Goal: Task Accomplishment & Management: Use online tool/utility

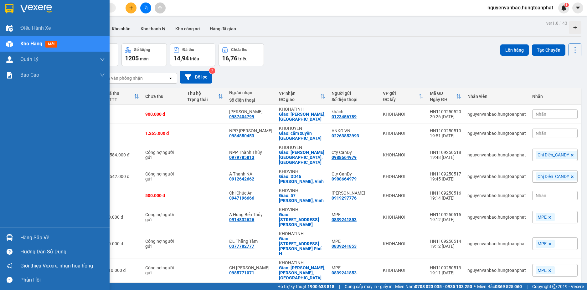
click at [11, 235] on img at bounding box center [9, 237] width 7 height 7
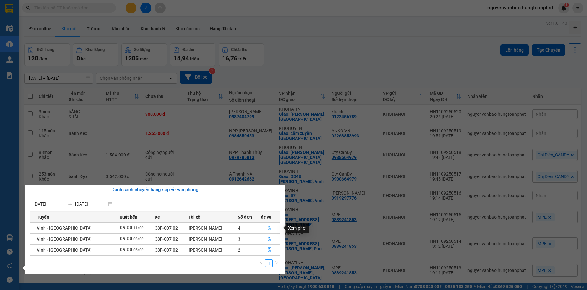
click at [270, 227] on icon "file-done" at bounding box center [269, 228] width 4 height 4
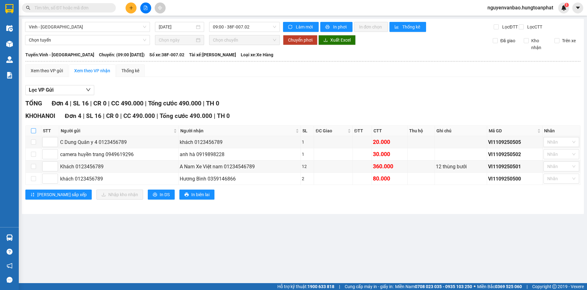
click at [35, 133] on input "checkbox" at bounding box center [33, 130] width 5 height 5
checkbox input "true"
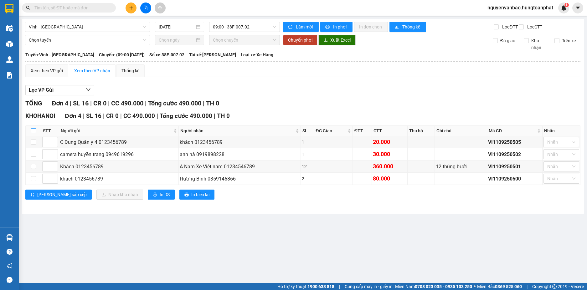
checkbox input "true"
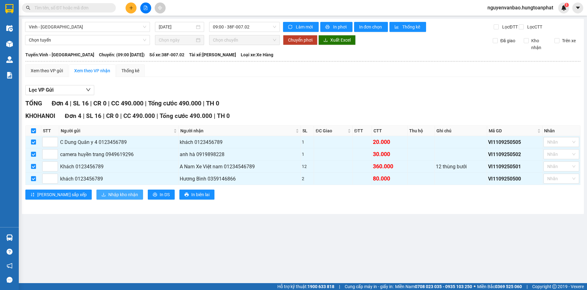
click at [108, 198] on span "Nhập kho nhận" at bounding box center [123, 194] width 30 height 7
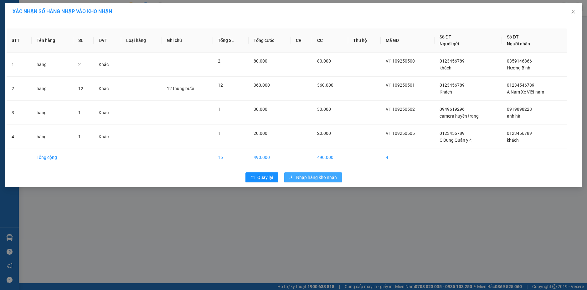
click at [310, 178] on span "Nhập hàng kho nhận" at bounding box center [316, 177] width 41 height 7
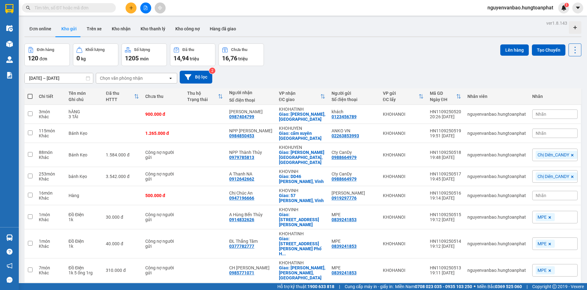
click at [32, 96] on span at bounding box center [30, 96] width 5 height 5
click at [30, 93] on input "checkbox" at bounding box center [30, 93] width 0 height 0
checkbox input "true"
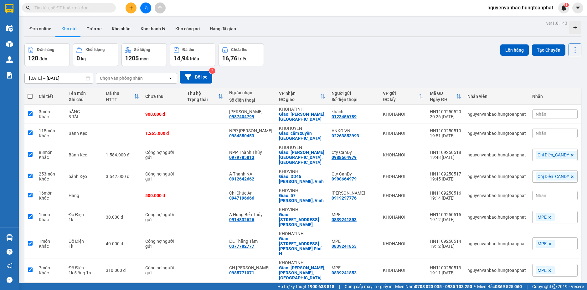
checkbox input "true"
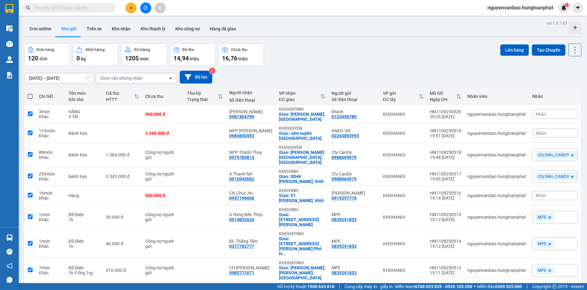
checkbox input "true"
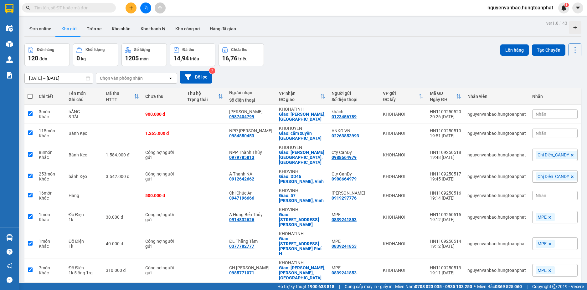
checkbox input "true"
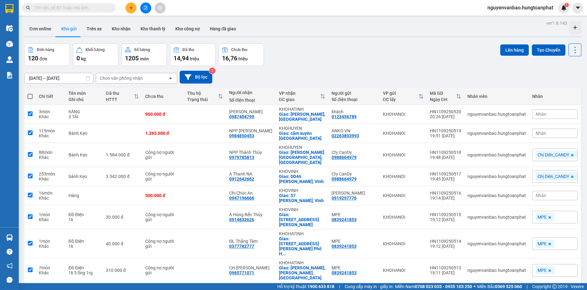
checkbox input "true"
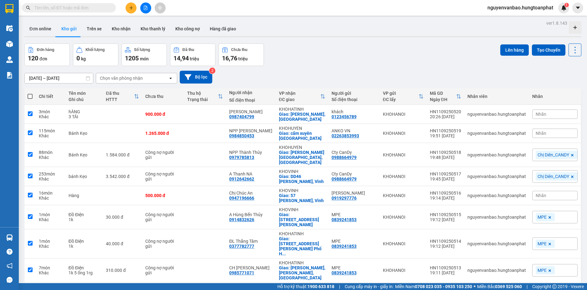
checkbox input "true"
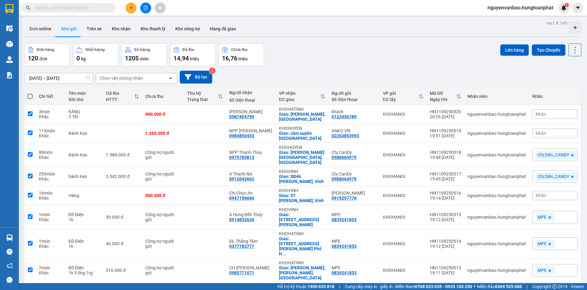
checkbox input "true"
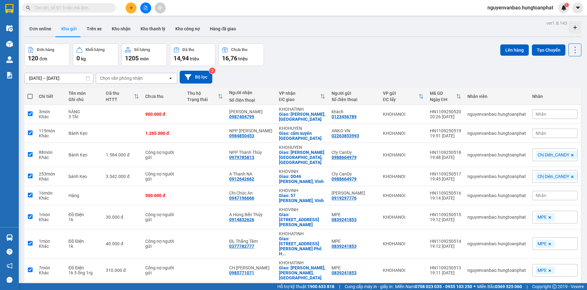
checkbox input "true"
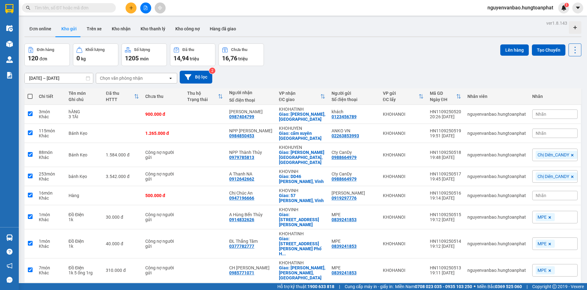
checkbox input "true"
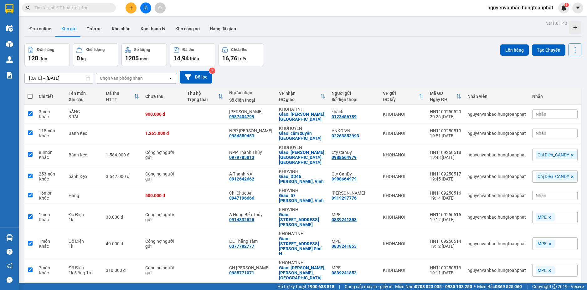
checkbox input "true"
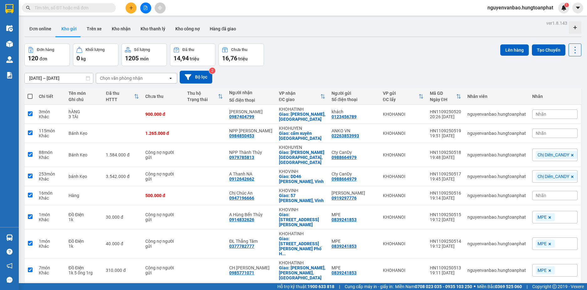
checkbox input "true"
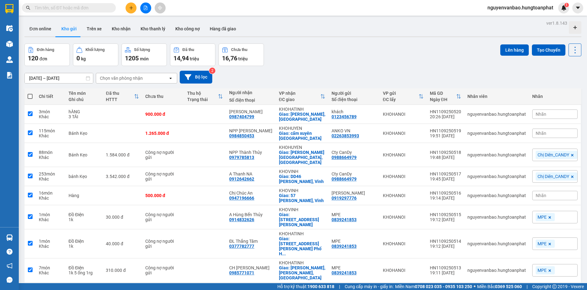
checkbox input "true"
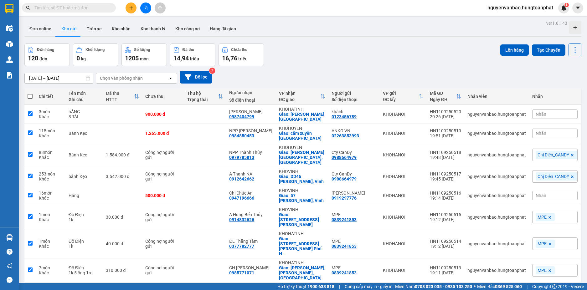
checkbox input "true"
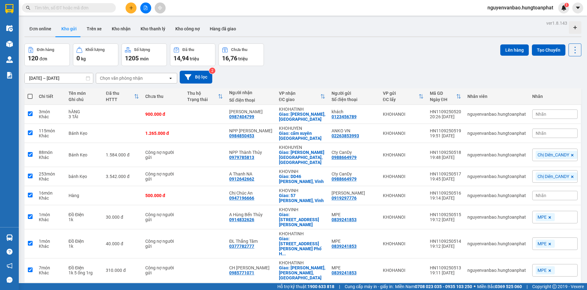
checkbox input "true"
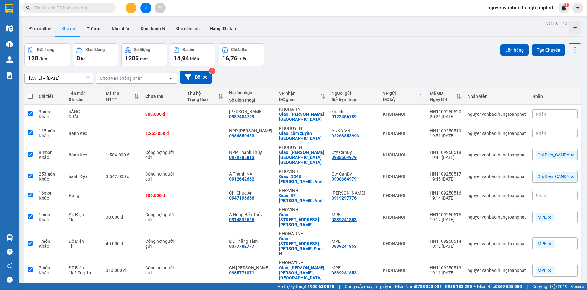
checkbox input "true"
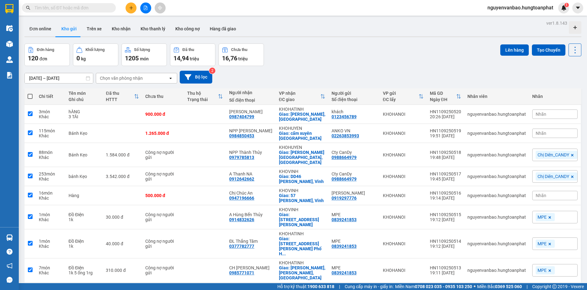
checkbox input "true"
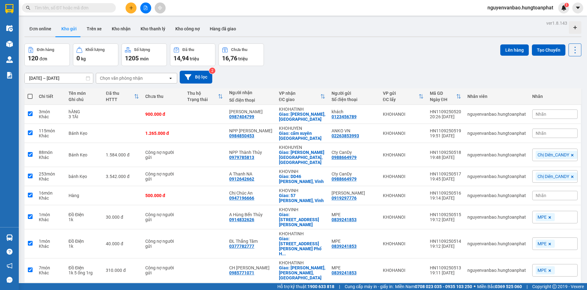
checkbox input "true"
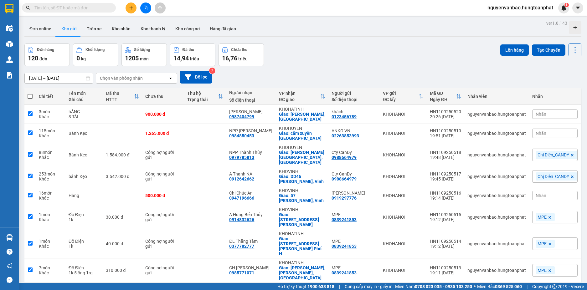
checkbox input "true"
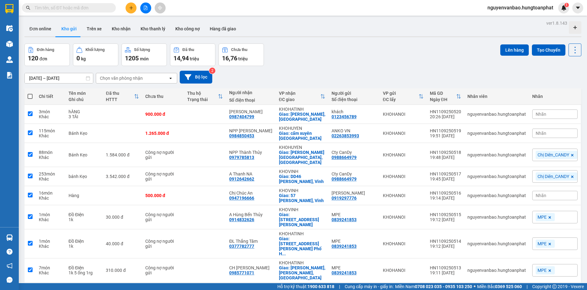
checkbox input "true"
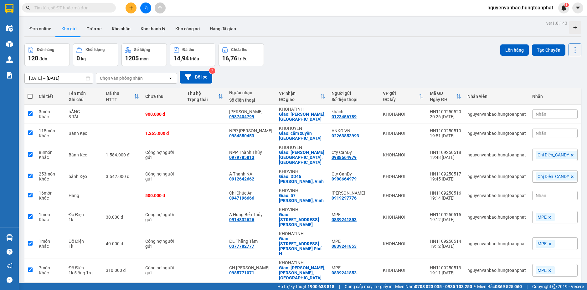
checkbox input "true"
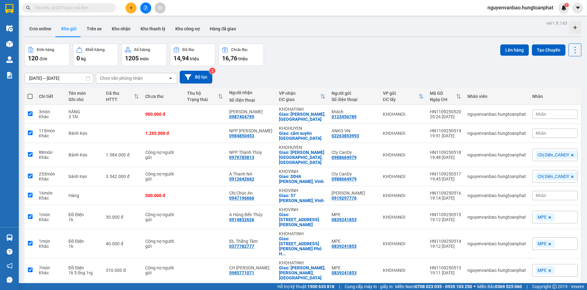
checkbox input "true"
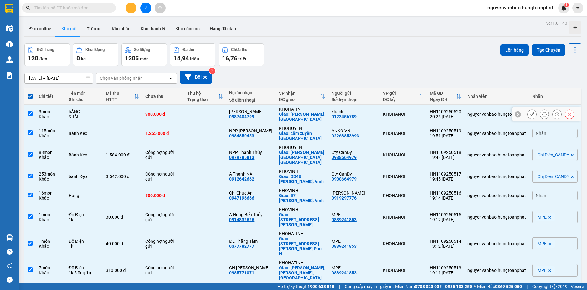
click at [100, 115] on div "3 TẢI" at bounding box center [84, 116] width 31 height 5
checkbox input "false"
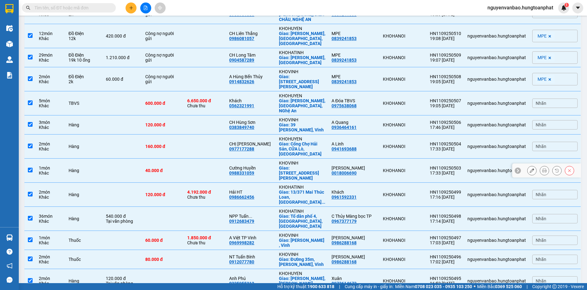
scroll to position [313, 0]
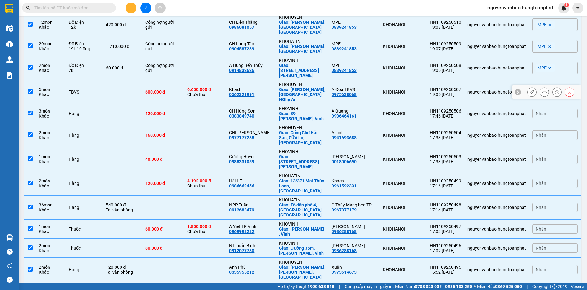
click at [110, 80] on td at bounding box center [122, 92] width 39 height 24
checkbox input "false"
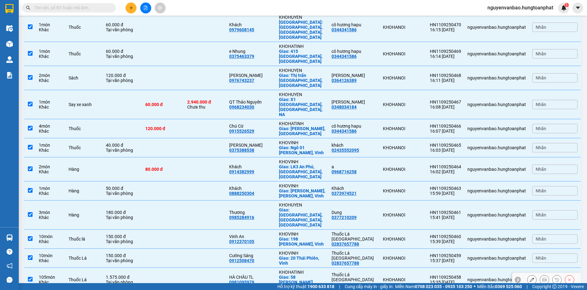
scroll to position [1126, 0]
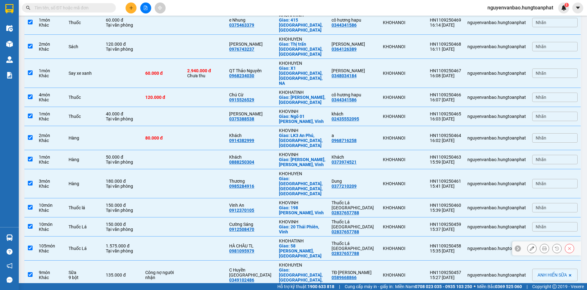
click at [139, 243] on div "1.575.000 đ" at bounding box center [122, 245] width 33 height 5
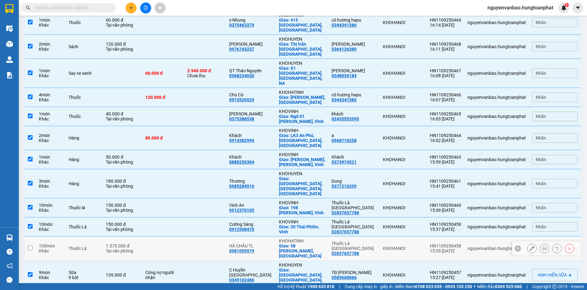
checkbox input "false"
click at [139, 227] on div "Tại văn phòng" at bounding box center [122, 229] width 33 height 5
checkbox input "false"
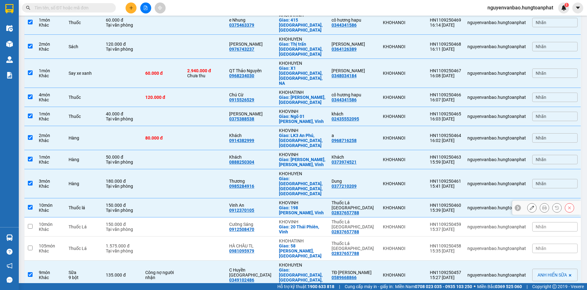
click at [139, 208] on div "Tại văn phòng" at bounding box center [122, 210] width 33 height 5
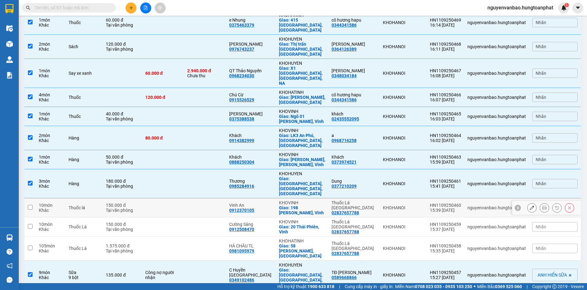
checkbox input "false"
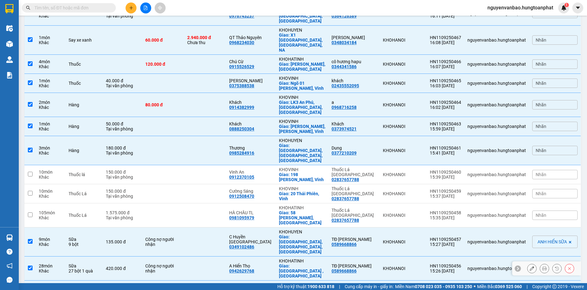
scroll to position [1189, 0]
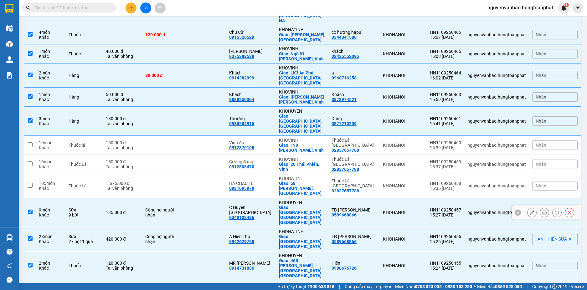
click at [126, 210] on div "135.000 đ" at bounding box center [122, 212] width 33 height 5
checkbox input "false"
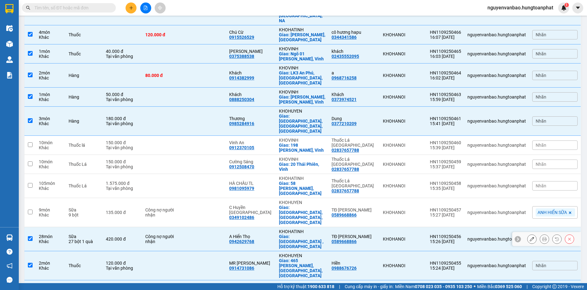
click at [128, 227] on td "420.000 đ" at bounding box center [122, 239] width 39 height 24
checkbox input "false"
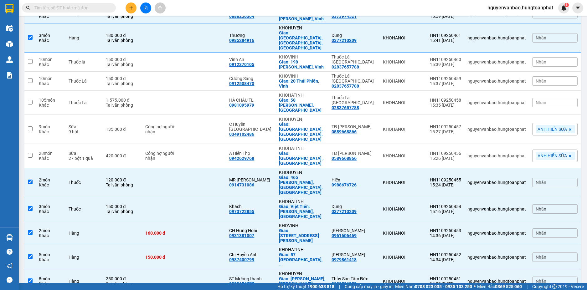
scroll to position [1283, 0]
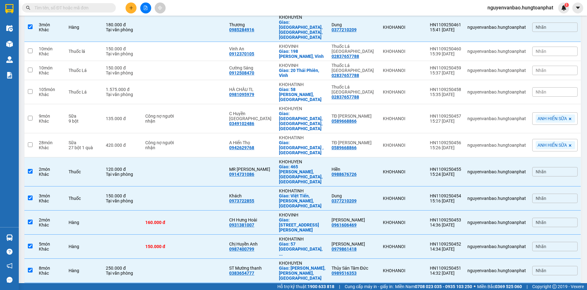
checkbox input "false"
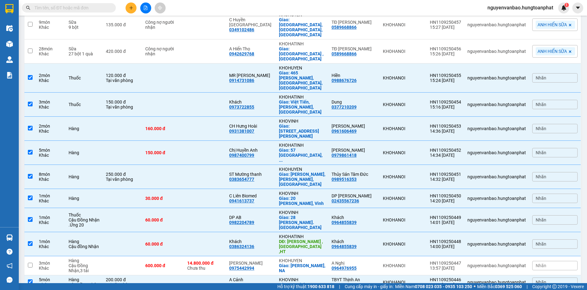
scroll to position [1408, 0]
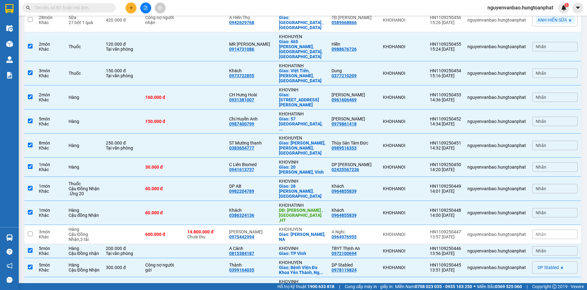
checkbox input "false"
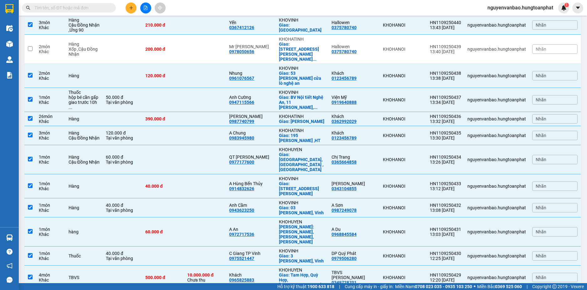
scroll to position [1781, 0]
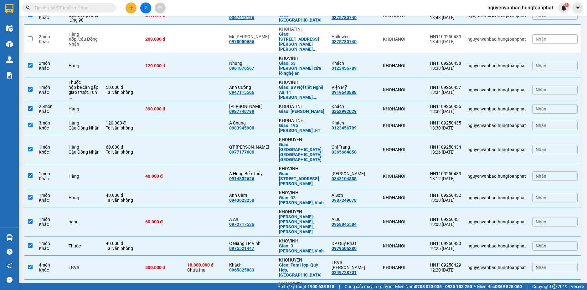
checkbox input "false"
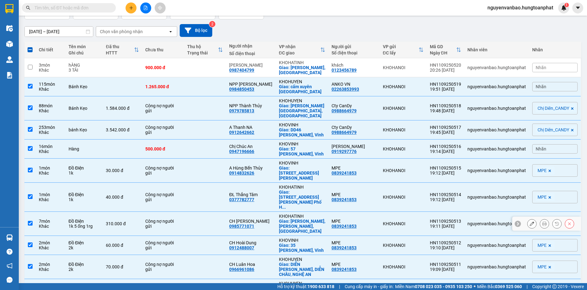
scroll to position [0, 0]
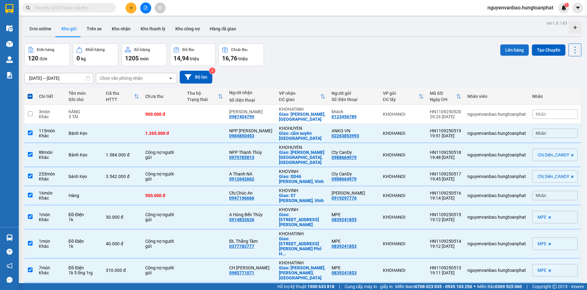
click at [515, 52] on button "Lên hàng" at bounding box center [514, 49] width 28 height 11
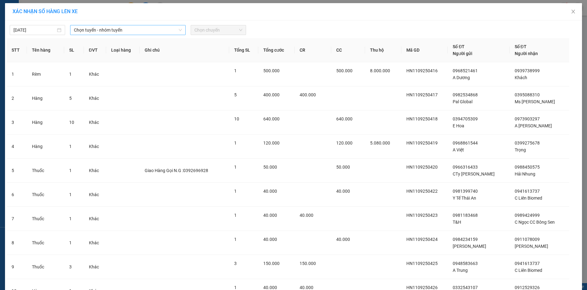
click at [100, 29] on span "Chọn tuyến - nhóm tuyến" at bounding box center [128, 29] width 108 height 9
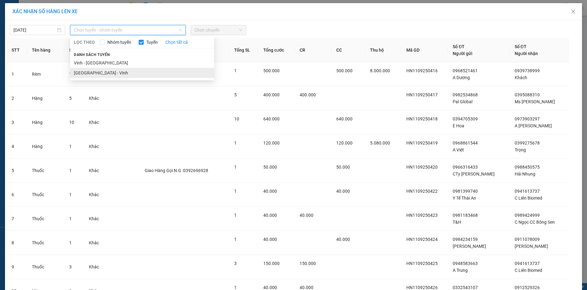
click at [93, 72] on li "[GEOGRAPHIC_DATA] - Vinh" at bounding box center [142, 73] width 144 height 10
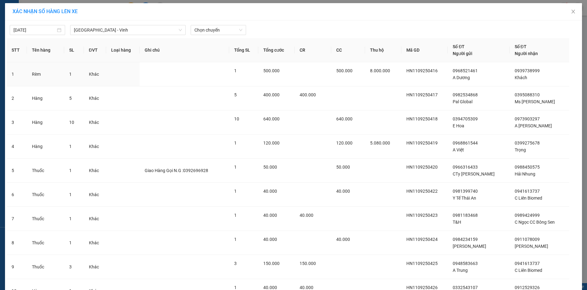
click at [207, 25] on div "[DATE] [GEOGRAPHIC_DATA] - [GEOGRAPHIC_DATA] LỌC THEO Nhóm tuyến Tuyến Chọn tất…" at bounding box center [294, 28] width 574 height 13
click at [212, 28] on span "Chọn chuyến" at bounding box center [218, 29] width 48 height 9
click at [211, 60] on div "20:00" at bounding box center [216, 62] width 49 height 7
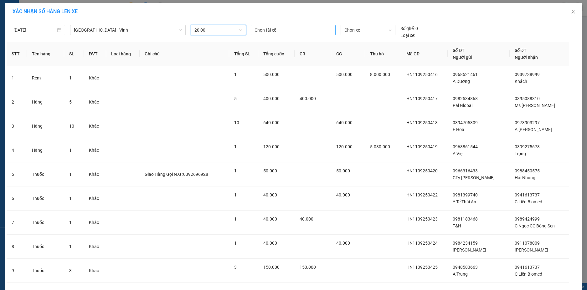
click at [275, 29] on div at bounding box center [293, 30] width 82 height 8
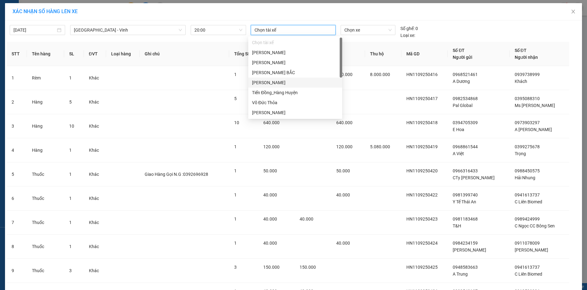
click at [268, 82] on div "[PERSON_NAME]" at bounding box center [295, 82] width 86 height 7
drag, startPoint x: 357, startPoint y: 26, endPoint x: 357, endPoint y: 32, distance: 5.6
click at [357, 29] on span "Chọn xe" at bounding box center [367, 29] width 47 height 9
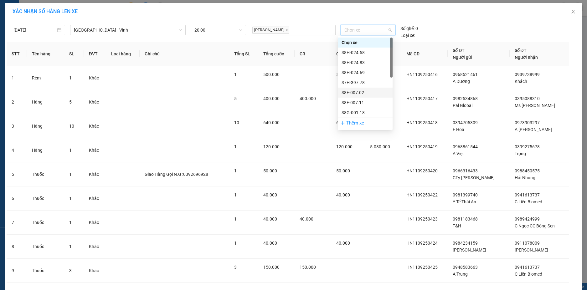
click at [357, 93] on div "38F-007.02" at bounding box center [364, 92] width 47 height 7
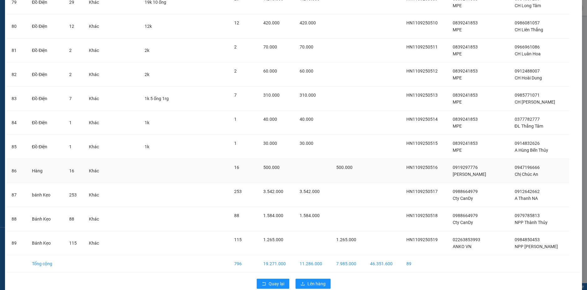
scroll to position [1963, 0]
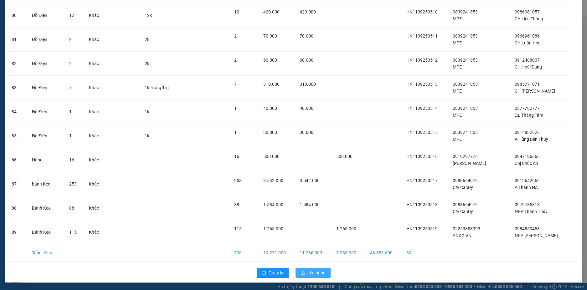
click at [315, 269] on span "Lên hàng" at bounding box center [316, 272] width 18 height 7
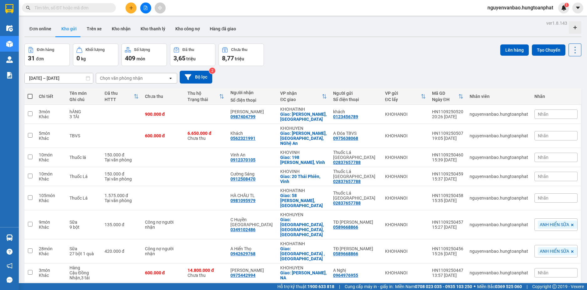
click at [31, 94] on span at bounding box center [30, 96] width 5 height 5
click at [30, 93] on input "checkbox" at bounding box center [30, 93] width 0 height 0
checkbox input "true"
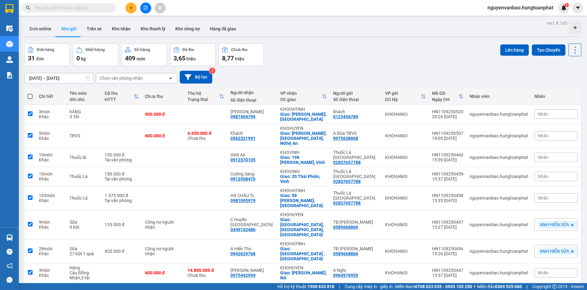
checkbox input "true"
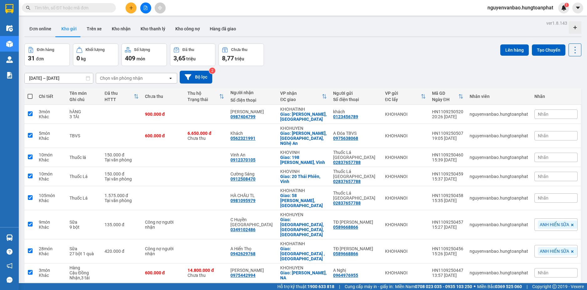
checkbox input "true"
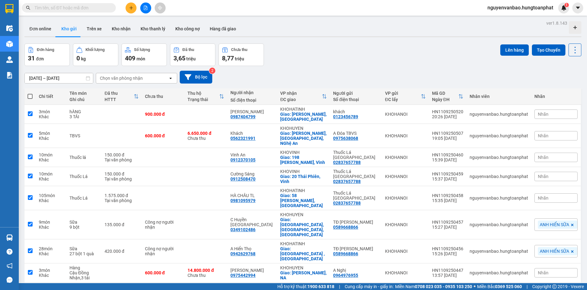
checkbox input "true"
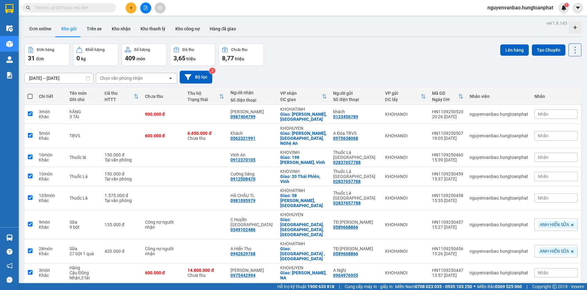
checkbox input "true"
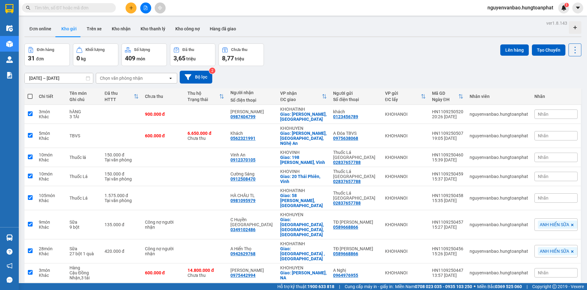
checkbox input "true"
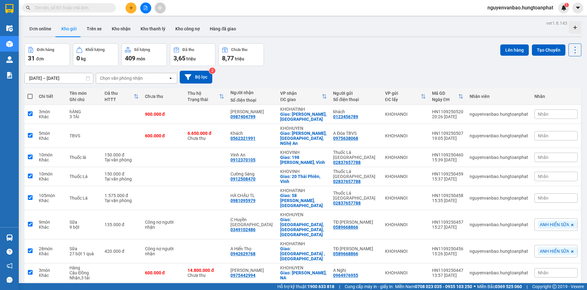
checkbox input "true"
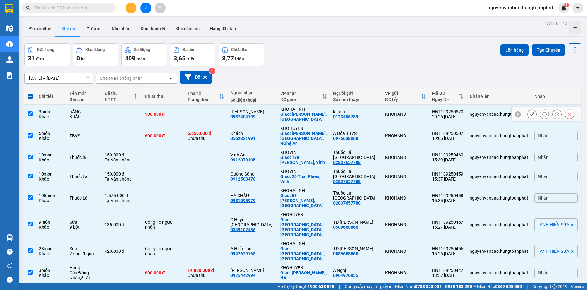
drag, startPoint x: 82, startPoint y: 112, endPoint x: 82, endPoint y: 121, distance: 9.1
click at [82, 113] on div "hÀNG" at bounding box center [83, 111] width 29 height 5
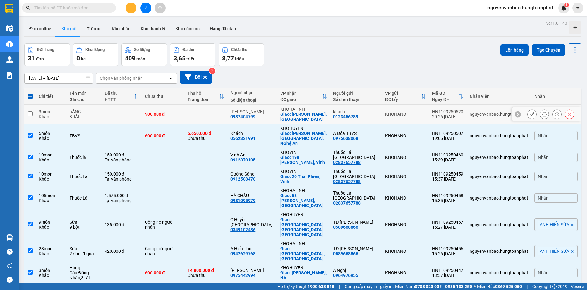
checkbox input "false"
click at [86, 134] on div "TBVS" at bounding box center [83, 135] width 29 height 5
checkbox input "false"
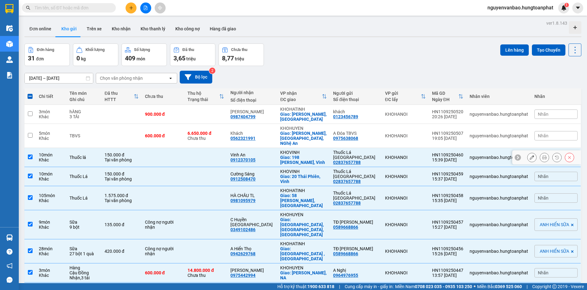
click at [85, 155] on div "Thuốc lá" at bounding box center [83, 157] width 29 height 5
checkbox input "false"
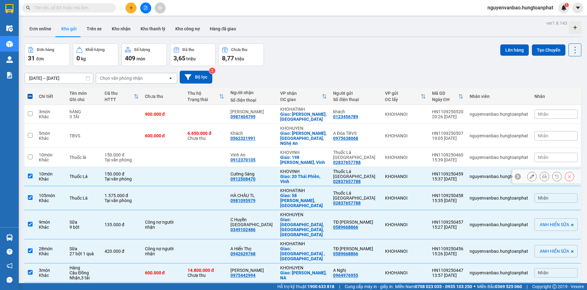
click at [88, 167] on td "Thuốc Lá" at bounding box center [83, 176] width 35 height 19
checkbox input "false"
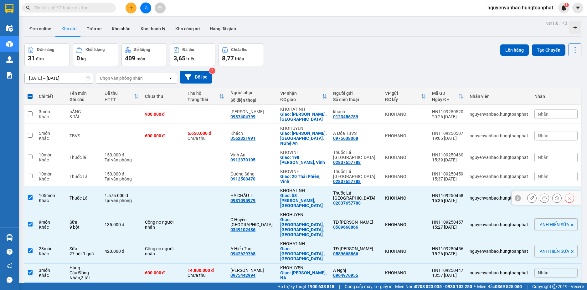
click at [88, 196] on div "Thuốc Lá" at bounding box center [83, 198] width 29 height 5
checkbox input "false"
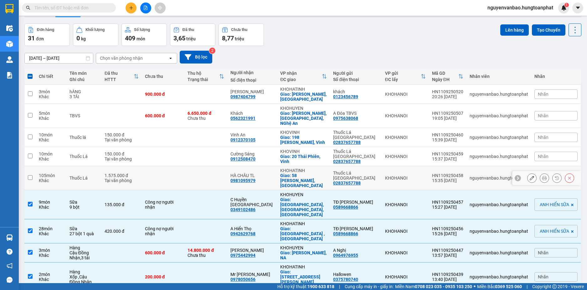
scroll to position [31, 0]
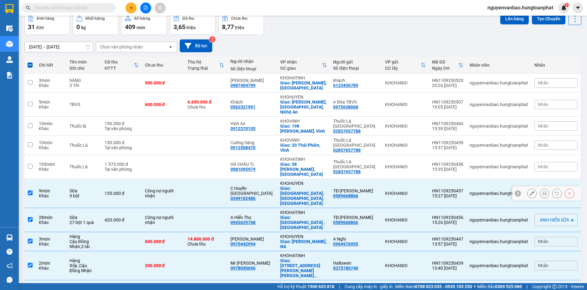
click at [98, 188] on div "Sữa" at bounding box center [83, 190] width 29 height 5
checkbox input "false"
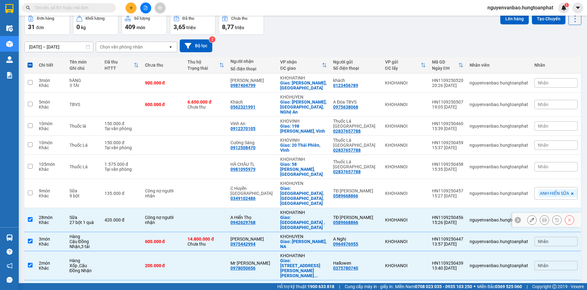
click at [98, 215] on div "Sữa" at bounding box center [83, 217] width 29 height 5
checkbox input "false"
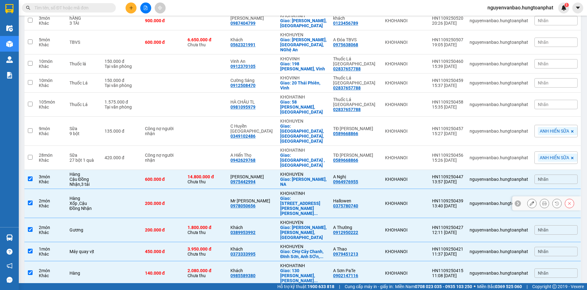
scroll to position [94, 0]
click at [118, 170] on td at bounding box center [121, 179] width 40 height 19
checkbox input "false"
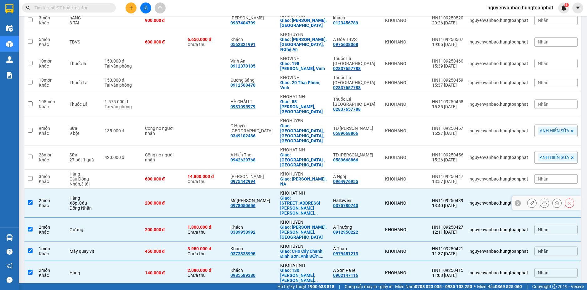
click at [113, 189] on td at bounding box center [121, 203] width 40 height 29
checkbox input "false"
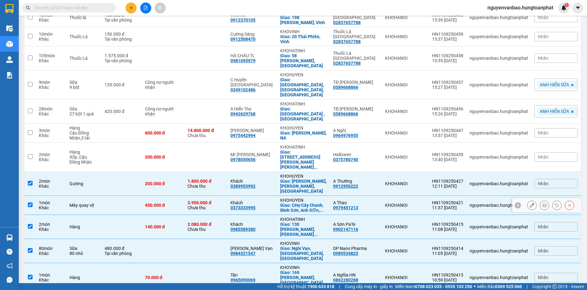
scroll to position [156, 0]
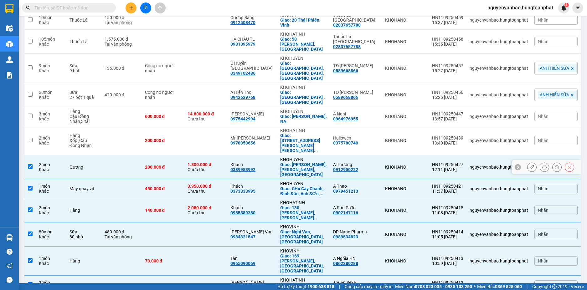
click at [113, 155] on td at bounding box center [121, 167] width 40 height 24
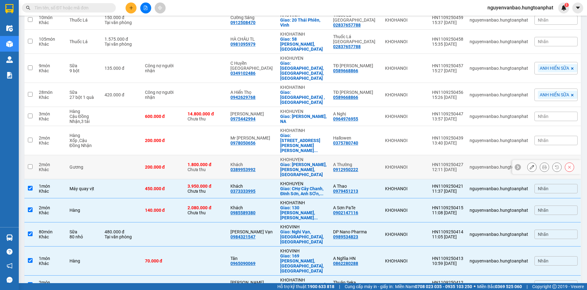
checkbox input "false"
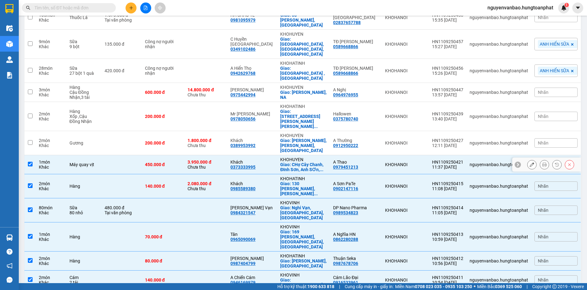
scroll to position [188, 0]
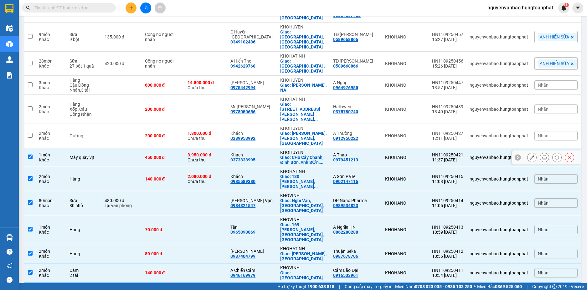
click at [101, 148] on td "Máy quay vịt" at bounding box center [83, 157] width 35 height 19
checkbox input "false"
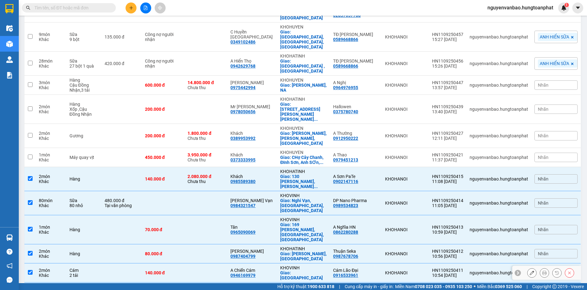
click at [108, 263] on td at bounding box center [121, 272] width 40 height 19
checkbox input "false"
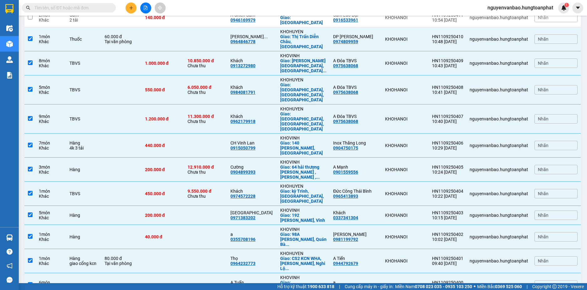
scroll to position [444, 0]
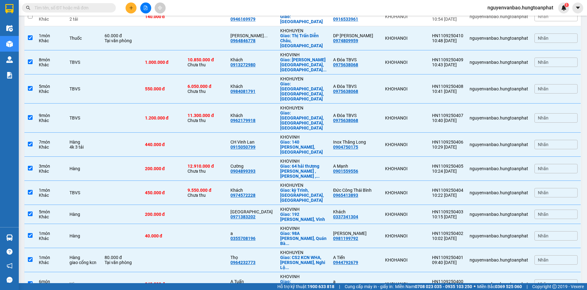
checkbox input "false"
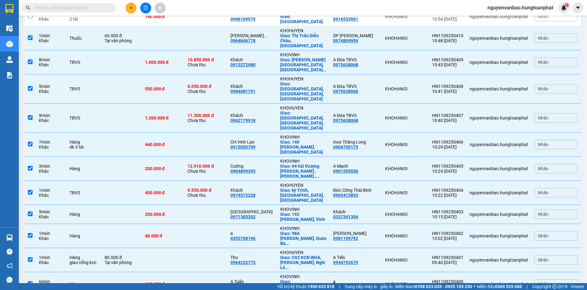
checkbox input "false"
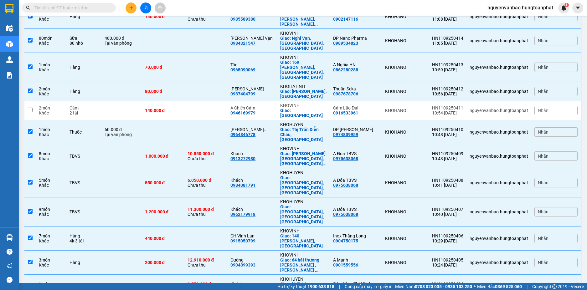
scroll to position [319, 0]
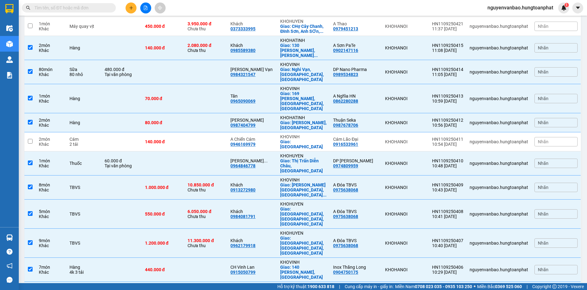
checkbox input "false"
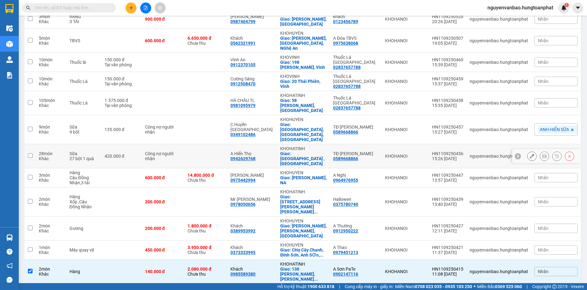
scroll to position [0, 0]
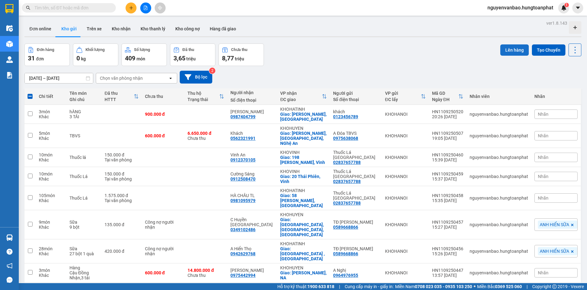
click at [503, 46] on button "Lên hàng" at bounding box center [514, 49] width 28 height 11
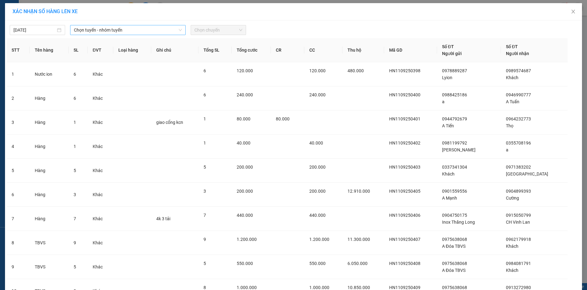
click at [100, 27] on span "Chọn tuyến - nhóm tuyến" at bounding box center [128, 29] width 108 height 9
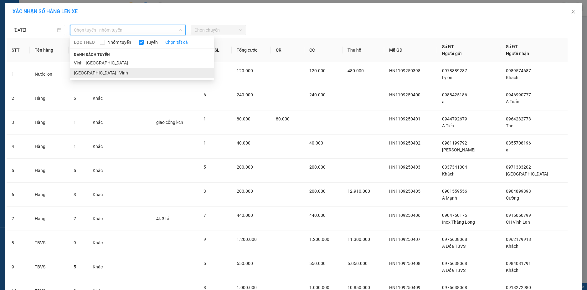
click at [99, 70] on li "[GEOGRAPHIC_DATA] - Vinh" at bounding box center [142, 73] width 144 height 10
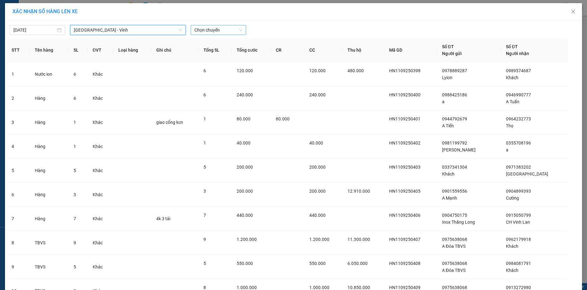
click at [229, 31] on span "Chọn chuyến" at bounding box center [218, 29] width 48 height 9
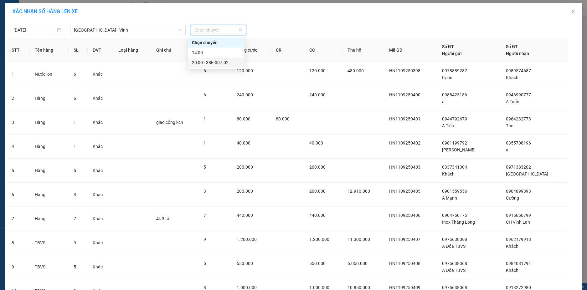
click at [221, 61] on div "20:00 - 38F-007.02" at bounding box center [216, 62] width 49 height 7
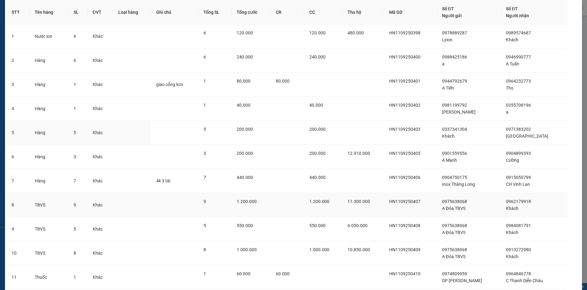
scroll to position [183, 0]
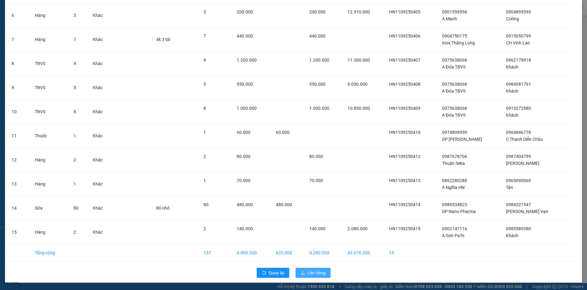
click at [313, 274] on span "Lên hàng" at bounding box center [316, 272] width 18 height 7
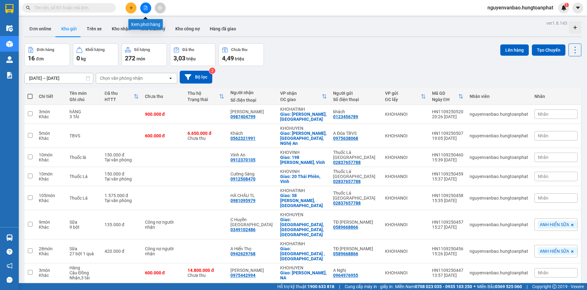
click at [146, 6] on icon "file-add" at bounding box center [145, 8] width 4 height 4
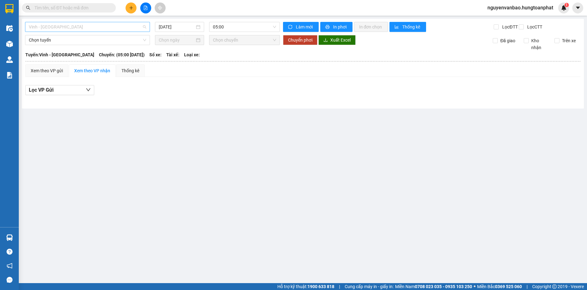
click at [81, 26] on span "Vinh - [GEOGRAPHIC_DATA]" at bounding box center [87, 26] width 117 height 9
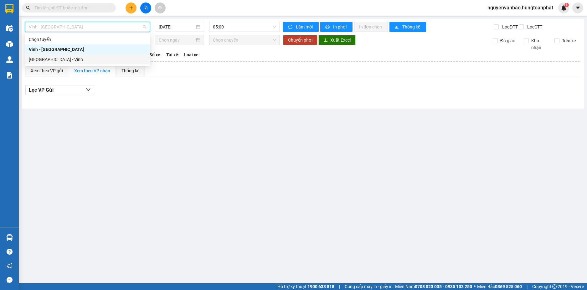
click at [73, 58] on div "[GEOGRAPHIC_DATA] - Vinh" at bounding box center [87, 59] width 117 height 7
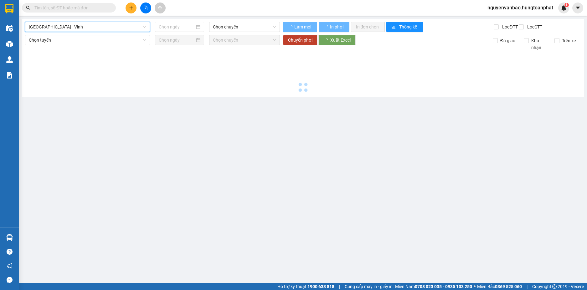
type input "[DATE]"
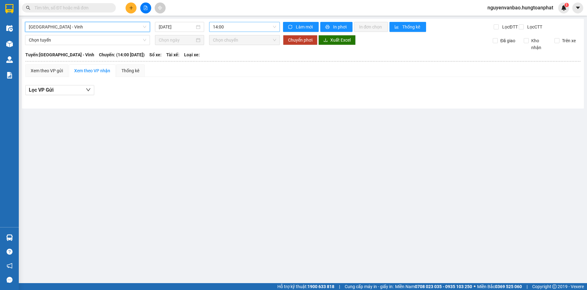
click at [248, 27] on span "14:00" at bounding box center [244, 26] width 63 height 9
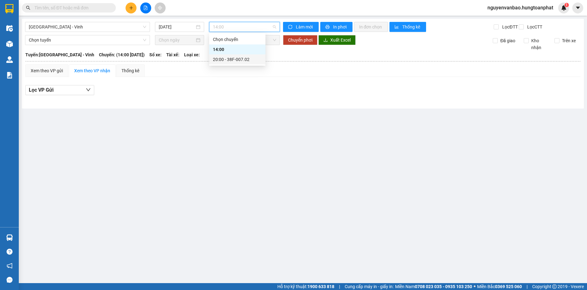
click at [238, 57] on div "20:00 - 38F-007.02" at bounding box center [237, 59] width 49 height 7
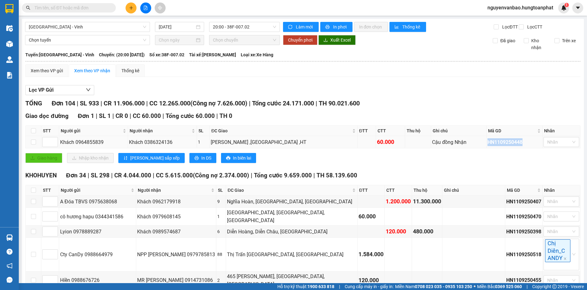
drag, startPoint x: 506, startPoint y: 147, endPoint x: 469, endPoint y: 148, distance: 36.6
click at [469, 148] on tr "Khách 0964855839 Khách 0386324136 [GEOGRAPHIC_DATA][PERSON_NAME][PERSON_NAME] ,…" at bounding box center [303, 142] width 554 height 12
copy tr "Cậu đồng Nhận HN1109250448"
click at [91, 8] on input "text" at bounding box center [71, 7] width 74 height 7
paste input "HN1109250448"
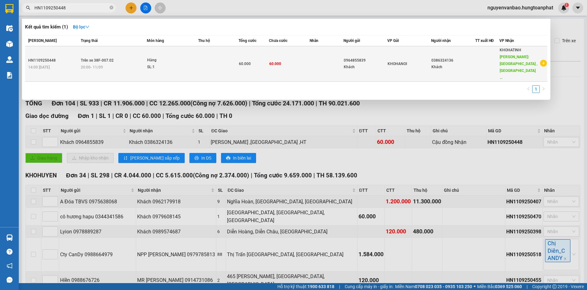
type input "HN1109250448"
click at [205, 57] on td at bounding box center [218, 63] width 41 height 35
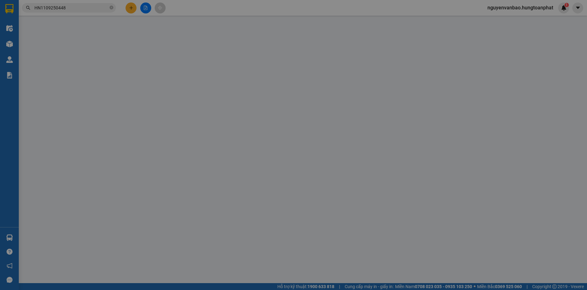
type input "0964855839"
type input "Khách"
type input "0386324136"
type input "Khách"
type input "[PERSON_NAME] ,[GEOGRAPHIC_DATA] ,HT"
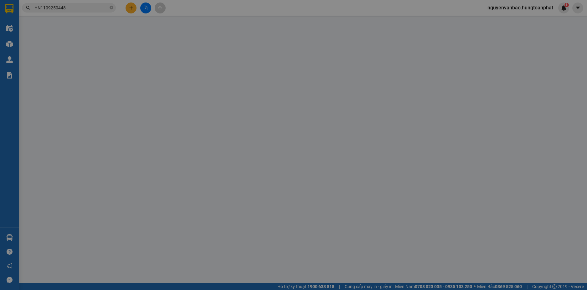
type input "60.000"
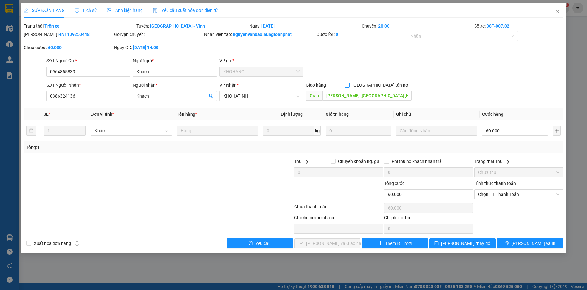
click at [349, 85] on input "[GEOGRAPHIC_DATA] tận nơi" at bounding box center [347, 85] width 4 height 4
checkbox input "true"
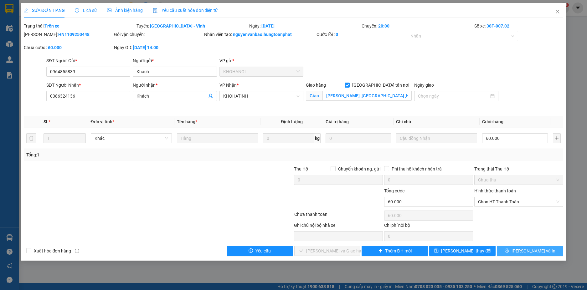
drag, startPoint x: 518, startPoint y: 250, endPoint x: 500, endPoint y: 238, distance: 22.6
click at [509, 250] on icon "printer" at bounding box center [506, 250] width 4 height 4
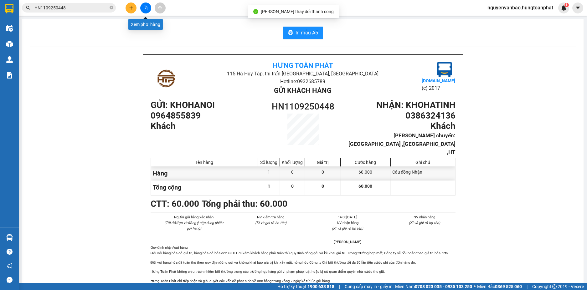
click at [148, 10] on button at bounding box center [145, 8] width 11 height 11
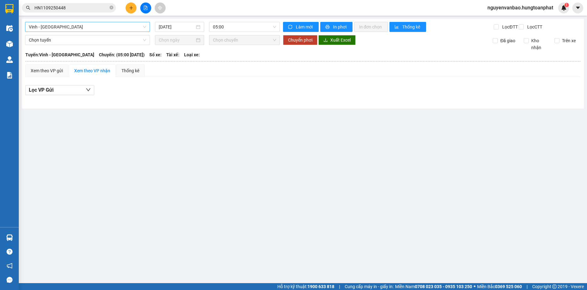
click at [74, 29] on span "Vinh - [GEOGRAPHIC_DATA]" at bounding box center [87, 26] width 117 height 9
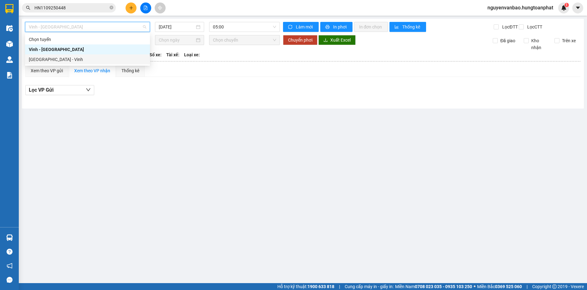
click at [62, 56] on div "[GEOGRAPHIC_DATA] - Vinh" at bounding box center [87, 59] width 125 height 10
type input "[DATE]"
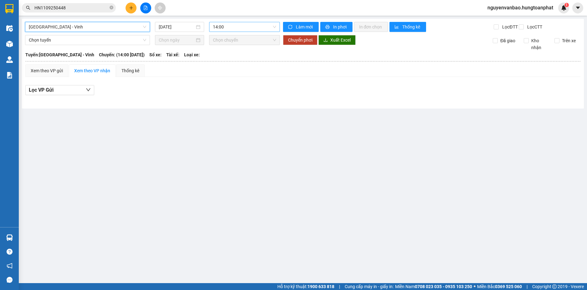
click at [234, 24] on span "14:00" at bounding box center [244, 26] width 63 height 9
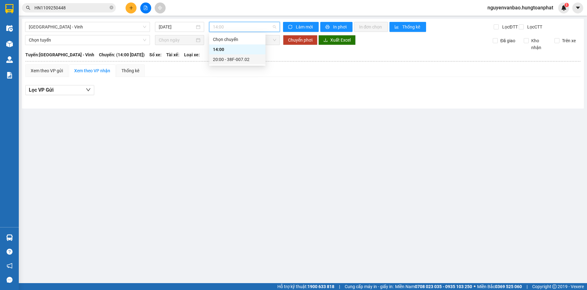
click at [237, 55] on div "20:00 - 38F-007.02" at bounding box center [237, 59] width 56 height 10
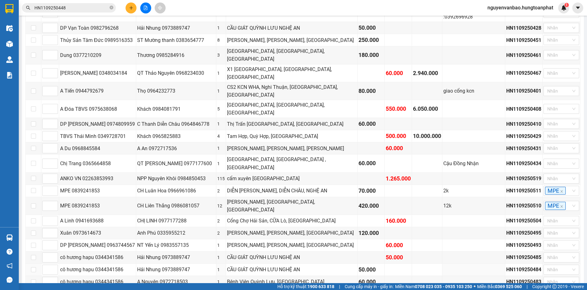
scroll to position [438, 0]
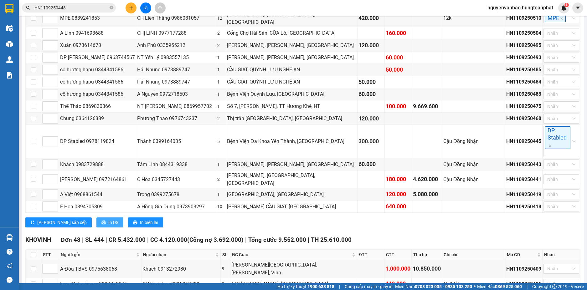
click at [108, 219] on span "In DS" at bounding box center [113, 222] width 10 height 7
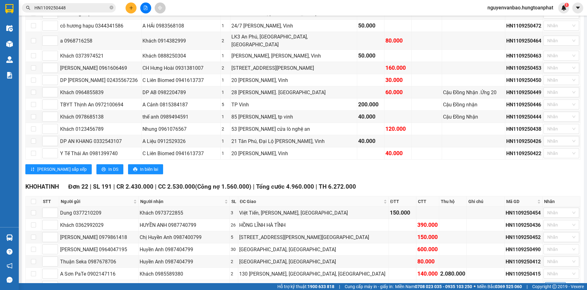
scroll to position [1189, 0]
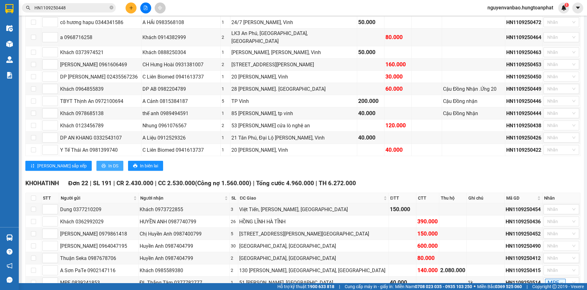
click at [108, 162] on span "In DS" at bounding box center [113, 165] width 10 height 7
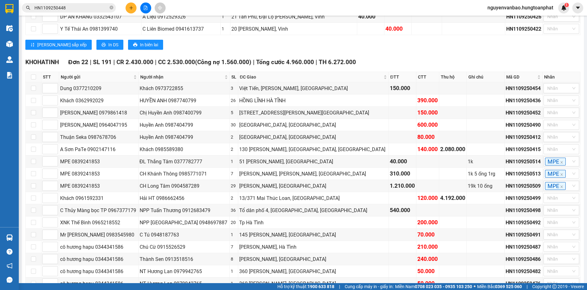
scroll to position [1318, 0]
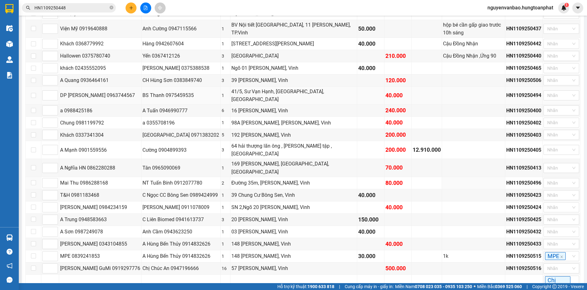
scroll to position [723, 0]
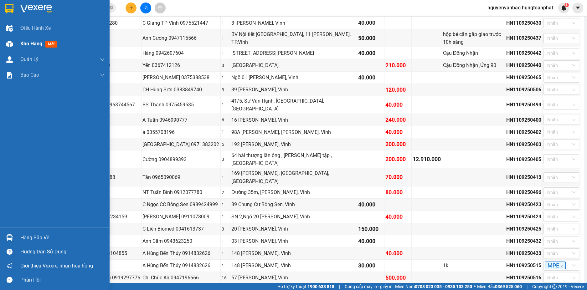
click at [7, 44] on img at bounding box center [9, 44] width 7 height 7
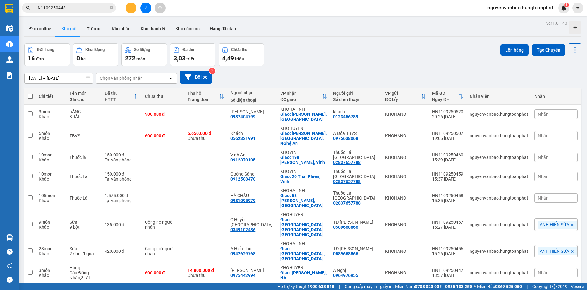
click at [29, 95] on span at bounding box center [30, 96] width 5 height 5
click at [30, 93] on input "checkbox" at bounding box center [30, 93] width 0 height 0
checkbox input "true"
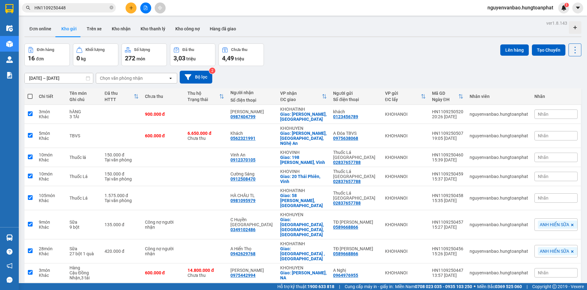
checkbox input "true"
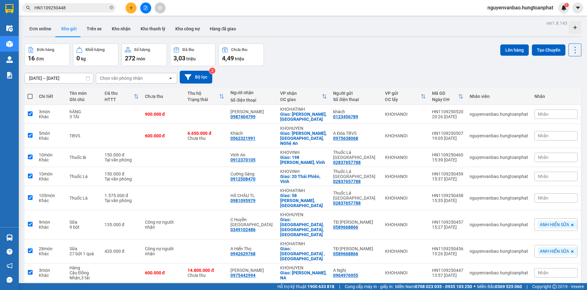
checkbox input "true"
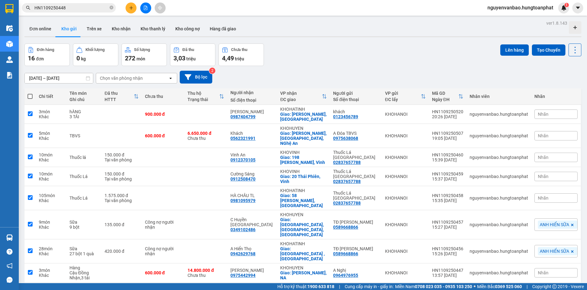
checkbox input "true"
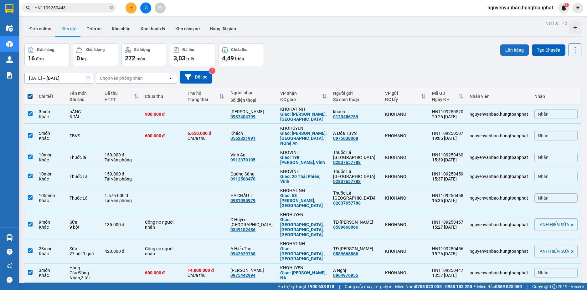
click at [507, 52] on button "Lên hàng" at bounding box center [514, 49] width 28 height 11
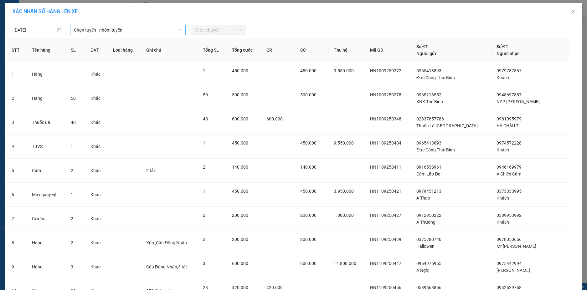
click at [95, 30] on span "Chọn tuyến - nhóm tuyến" at bounding box center [128, 29] width 108 height 9
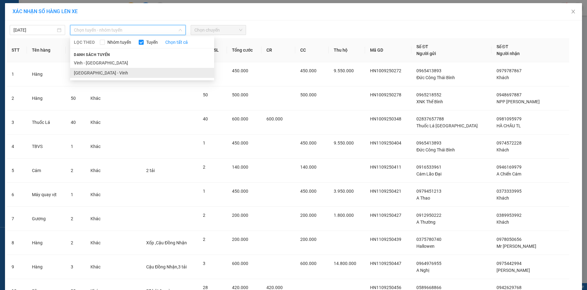
click at [98, 73] on li "[GEOGRAPHIC_DATA] - Vinh" at bounding box center [142, 73] width 144 height 10
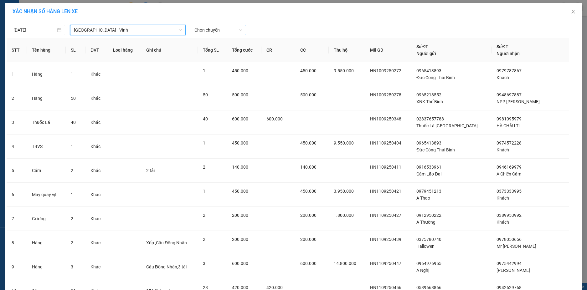
click at [217, 34] on span "Chọn chuyến" at bounding box center [218, 29] width 48 height 9
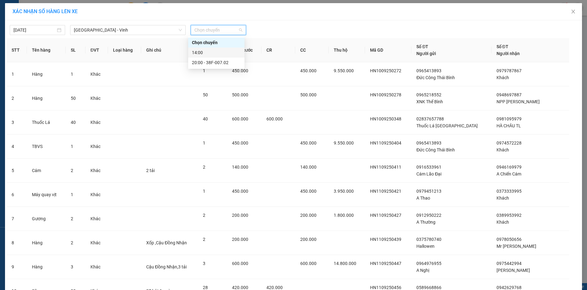
click at [238, 30] on span "Chọn chuyến" at bounding box center [218, 29] width 48 height 9
click at [240, 28] on div "Chọn chuyến" at bounding box center [218, 30] width 55 height 10
click at [570, 12] on icon "close" at bounding box center [572, 11] width 5 height 5
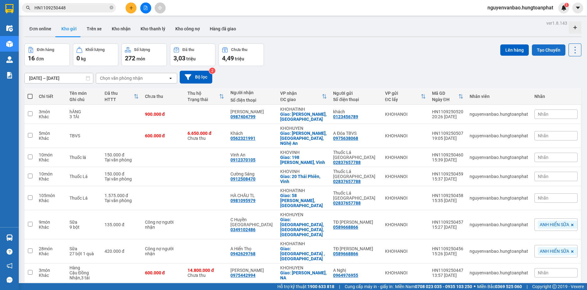
click at [541, 45] on button "Tạo Chuyến" at bounding box center [548, 49] width 33 height 11
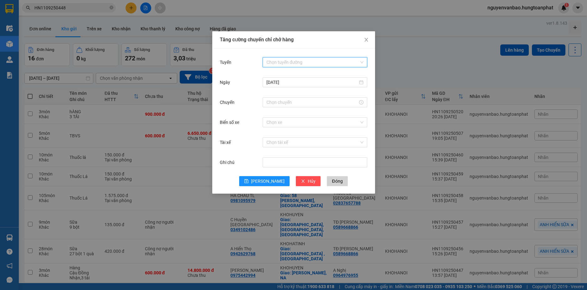
click at [285, 60] on input "Tuyến" at bounding box center [312, 62] width 93 height 9
click at [280, 87] on div "[GEOGRAPHIC_DATA] - Vinh" at bounding box center [314, 84] width 97 height 7
click at [280, 101] on input "Chuyến" at bounding box center [311, 102] width 91 height 7
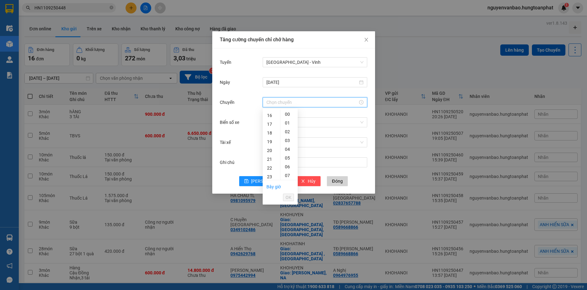
drag, startPoint x: 270, startPoint y: 158, endPoint x: 277, endPoint y: 156, distance: 7.4
click at [270, 159] on div "21" at bounding box center [272, 159] width 18 height 9
type input "21:00"
click at [288, 113] on div "00" at bounding box center [288, 114] width 17 height 9
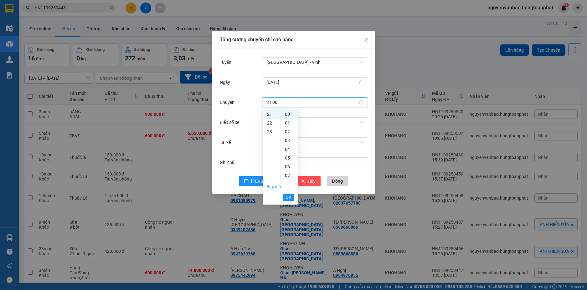
click at [288, 197] on span "OK" at bounding box center [288, 197] width 6 height 7
click at [277, 123] on input "Biển số xe" at bounding box center [312, 122] width 93 height 9
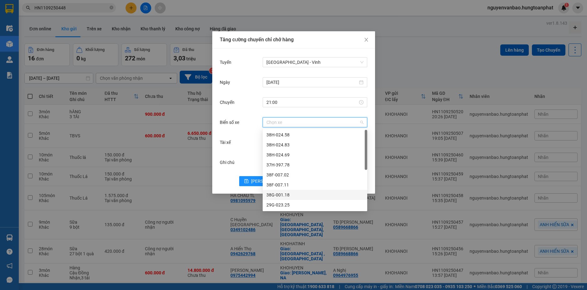
click at [283, 194] on div "38G-001.18" at bounding box center [314, 194] width 97 height 7
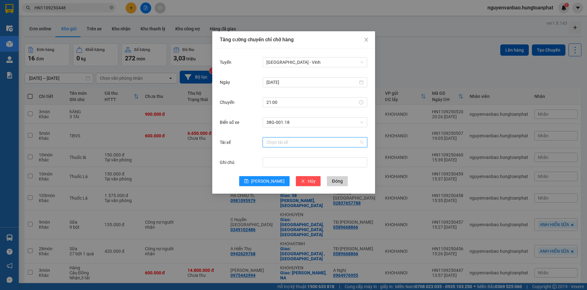
click at [284, 146] on input "Tài xế" at bounding box center [312, 142] width 93 height 9
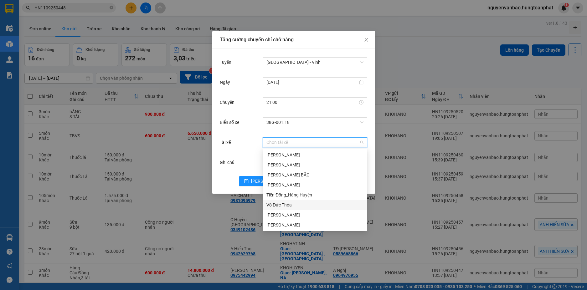
click at [273, 203] on div "Võ Đức Thỏa" at bounding box center [314, 205] width 97 height 7
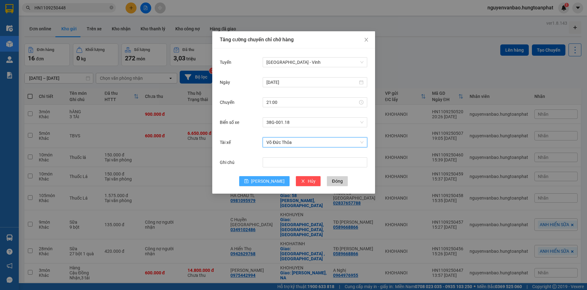
click at [268, 182] on span "Lưu" at bounding box center [267, 181] width 33 height 7
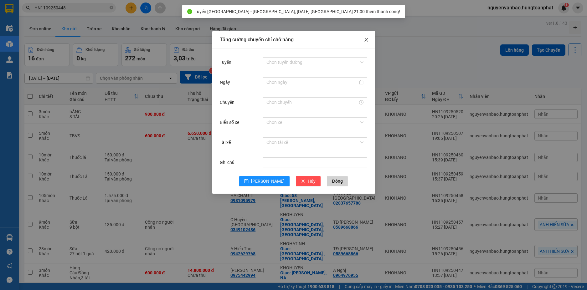
click at [365, 39] on icon "close" at bounding box center [365, 40] width 3 height 4
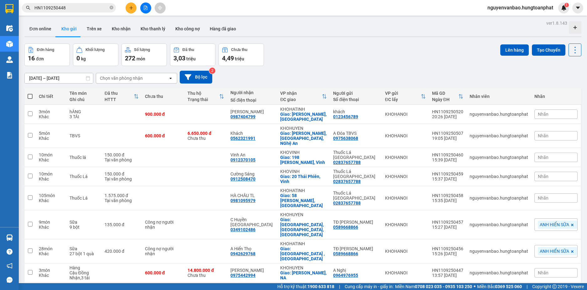
click at [32, 96] on span at bounding box center [30, 96] width 5 height 5
click at [30, 93] on input "checkbox" at bounding box center [30, 93] width 0 height 0
checkbox input "true"
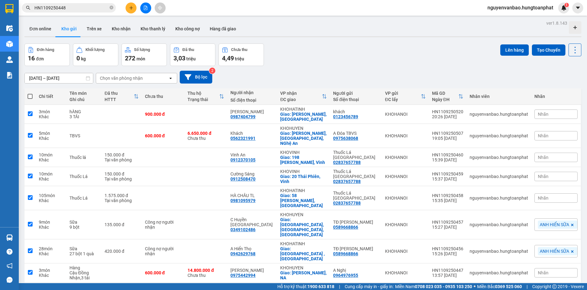
checkbox input "true"
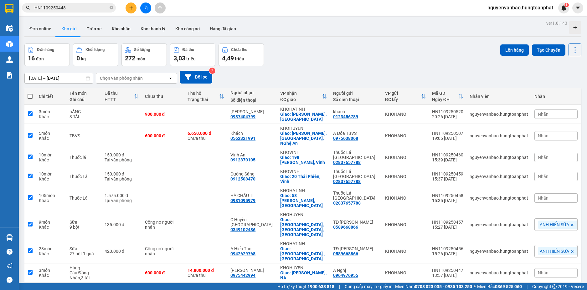
checkbox input "true"
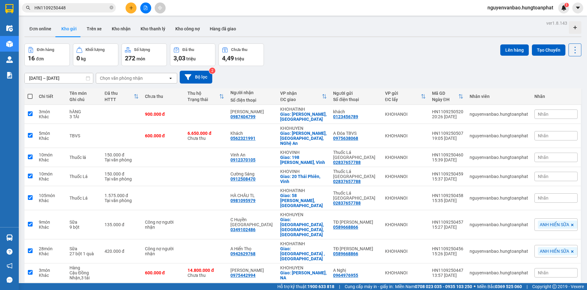
checkbox input "true"
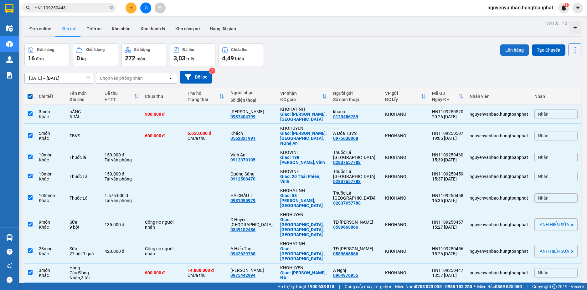
click at [505, 54] on button "Lên hàng" at bounding box center [514, 49] width 28 height 11
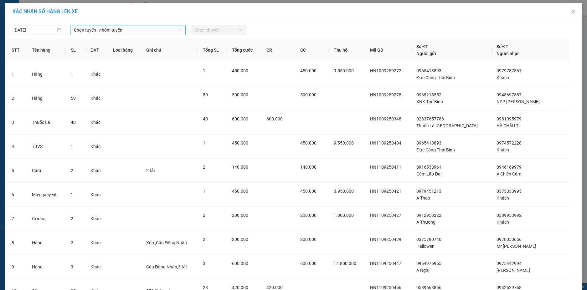
click at [148, 31] on span "Chọn tuyến - nhóm tuyến" at bounding box center [128, 29] width 108 height 9
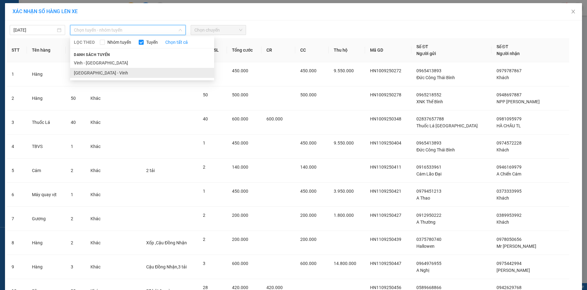
click at [96, 74] on li "[GEOGRAPHIC_DATA] - Vinh" at bounding box center [142, 73] width 144 height 10
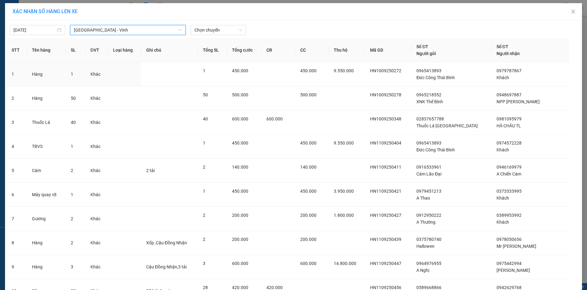
click at [218, 23] on div "11/09/2025 Hà Nội - Vinh Hà Nội - Vinh LỌC THEO Nhóm tuyến Tuyến Chọn tất cả Da…" at bounding box center [294, 28] width 574 height 13
click at [215, 28] on span "Chọn chuyến" at bounding box center [218, 29] width 48 height 9
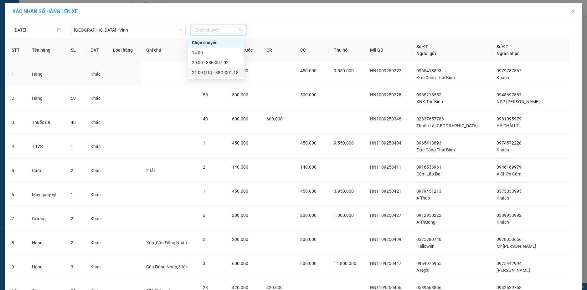
click at [217, 72] on div "21:00 (TC) - 38G-001.18" at bounding box center [216, 72] width 49 height 7
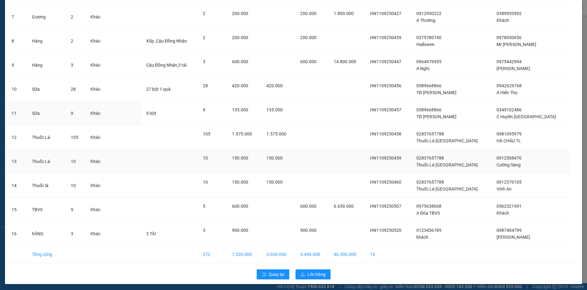
scroll to position [207, 0]
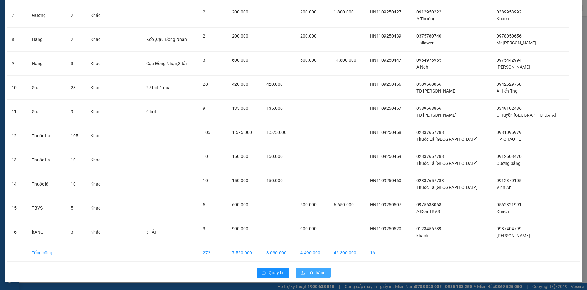
click at [309, 273] on span "Lên hàng" at bounding box center [316, 272] width 18 height 7
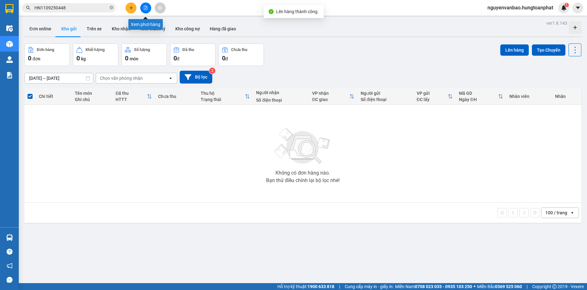
click at [145, 11] on button at bounding box center [145, 8] width 11 height 11
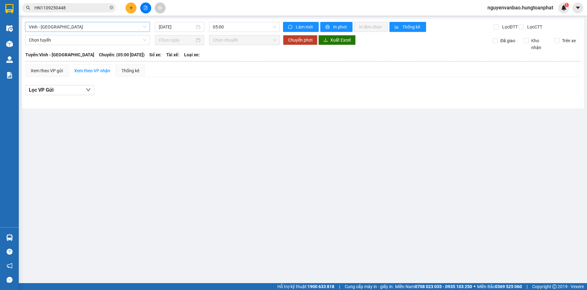
click at [65, 28] on span "Vinh - [GEOGRAPHIC_DATA]" at bounding box center [87, 26] width 117 height 9
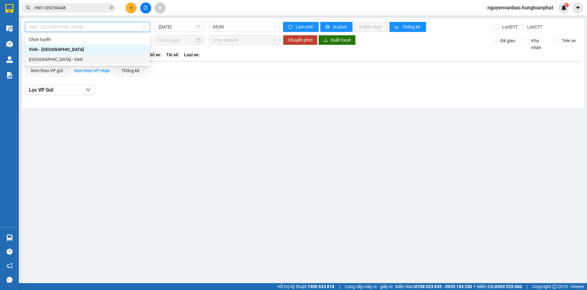
click at [59, 57] on div "[GEOGRAPHIC_DATA] - Vinh" at bounding box center [87, 59] width 117 height 7
type input "[DATE]"
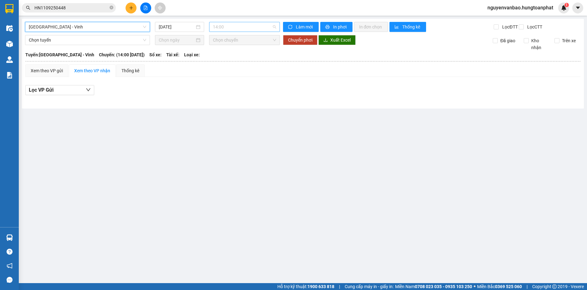
click at [222, 27] on span "14:00" at bounding box center [244, 26] width 63 height 9
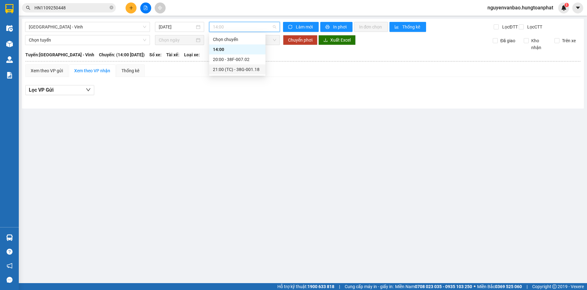
click at [228, 69] on div "21:00 (TC) - 38G-001.18" at bounding box center [237, 69] width 49 height 7
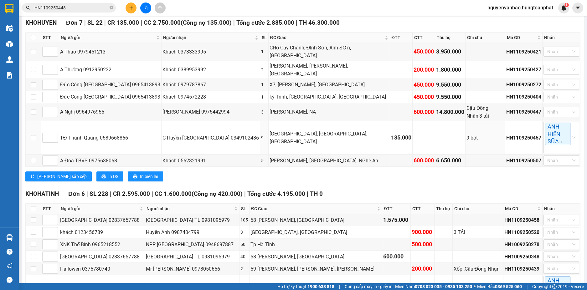
scroll to position [94, 0]
click at [108, 172] on span "In DS" at bounding box center [113, 175] width 10 height 7
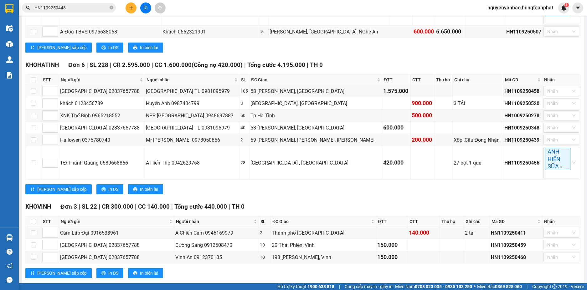
scroll to position [223, 0]
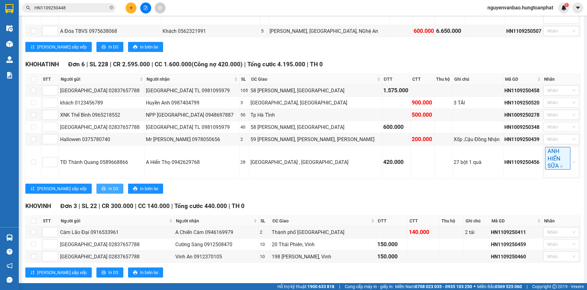
click at [108, 185] on span "In DS" at bounding box center [113, 188] width 10 height 7
click at [108, 269] on span "In DS" at bounding box center [113, 272] width 10 height 7
